Goal: Check status: Check status

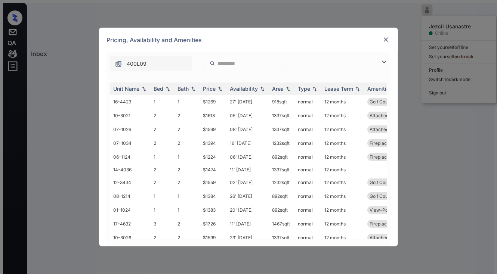
scroll to position [913, 0]
click at [382, 60] on img at bounding box center [384, 62] width 9 height 9
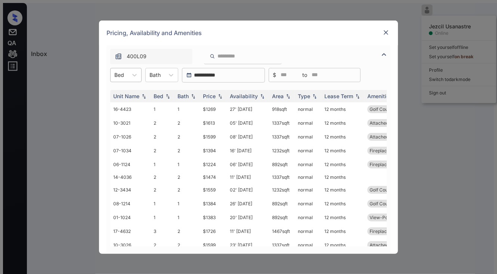
click at [121, 74] on div at bounding box center [119, 75] width 10 height 8
click at [125, 105] on div "2" at bounding box center [125, 106] width 31 height 13
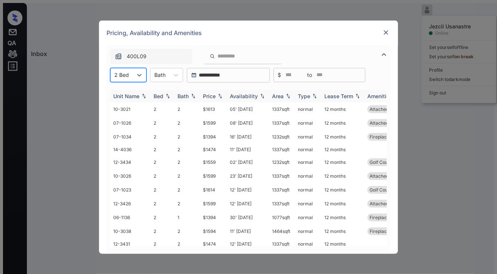
click at [221, 95] on img at bounding box center [219, 95] width 7 height 5
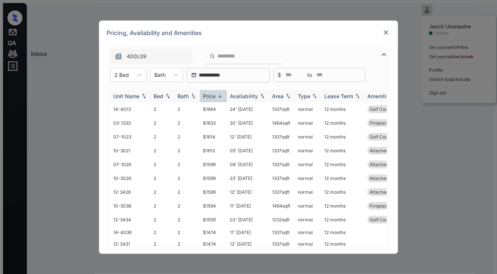
click at [221, 94] on img at bounding box center [219, 96] width 7 height 6
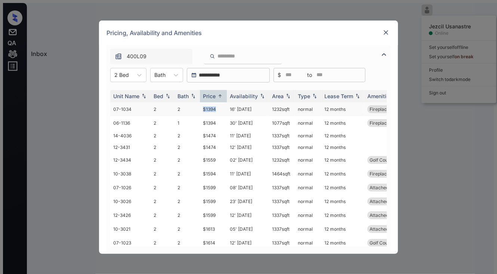
drag, startPoint x: 199, startPoint y: 109, endPoint x: 225, endPoint y: 109, distance: 25.4
click at [225, 109] on tr "07-1034 2 2 $1394 16' [DATE] sqft normal 12 months Fireplace Golf Course vie..." at bounding box center [305, 109] width 390 height 14
click at [225, 109] on td "$1394" at bounding box center [213, 109] width 27 height 14
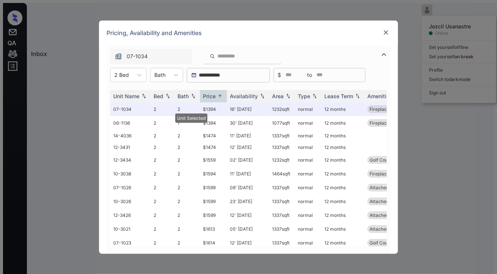
click at [386, 30] on img at bounding box center [385, 32] width 7 height 7
